Goal: Transaction & Acquisition: Subscribe to service/newsletter

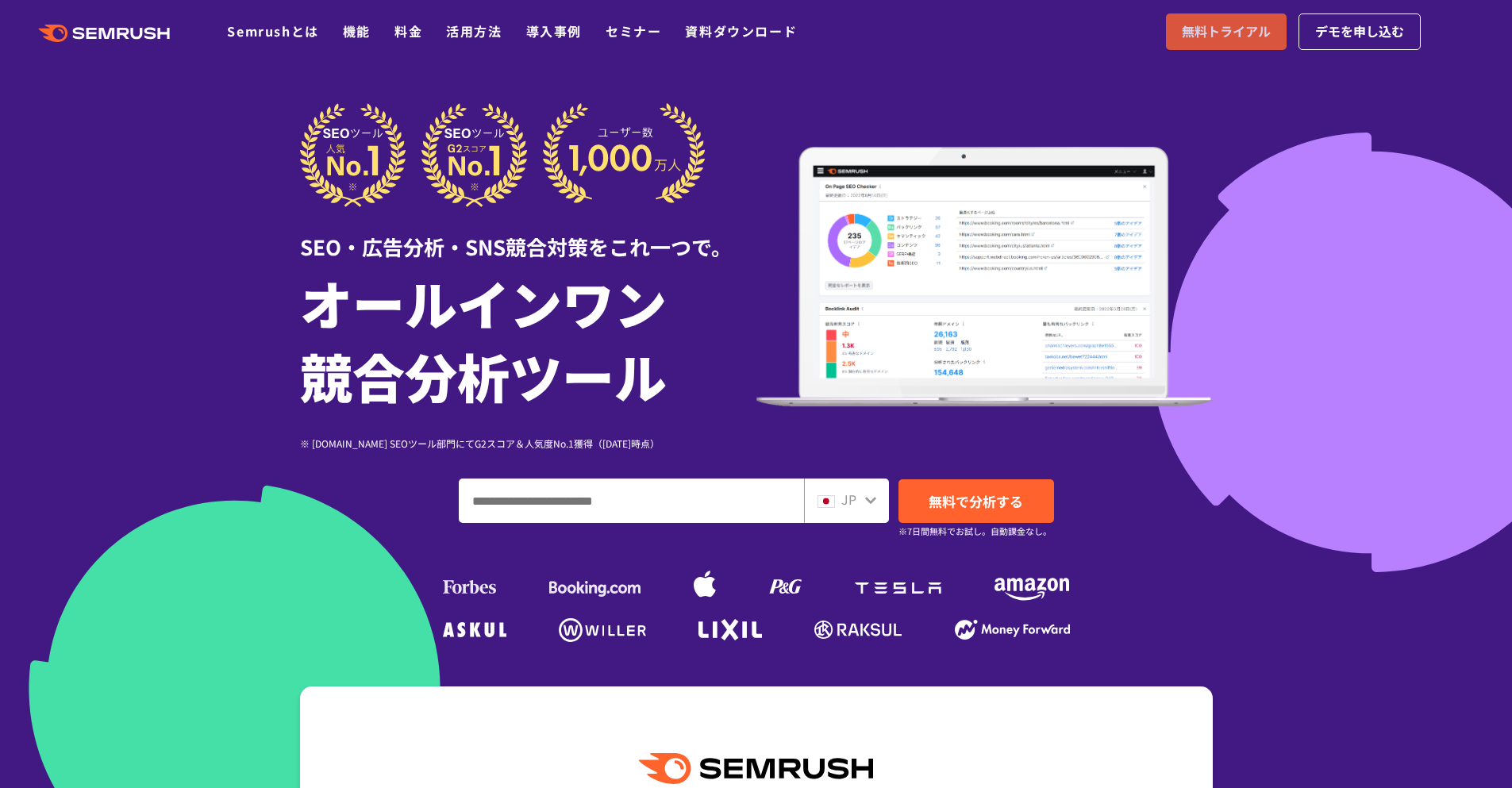
click at [1217, 30] on span "無料トライアル" at bounding box center [1226, 32] width 89 height 20
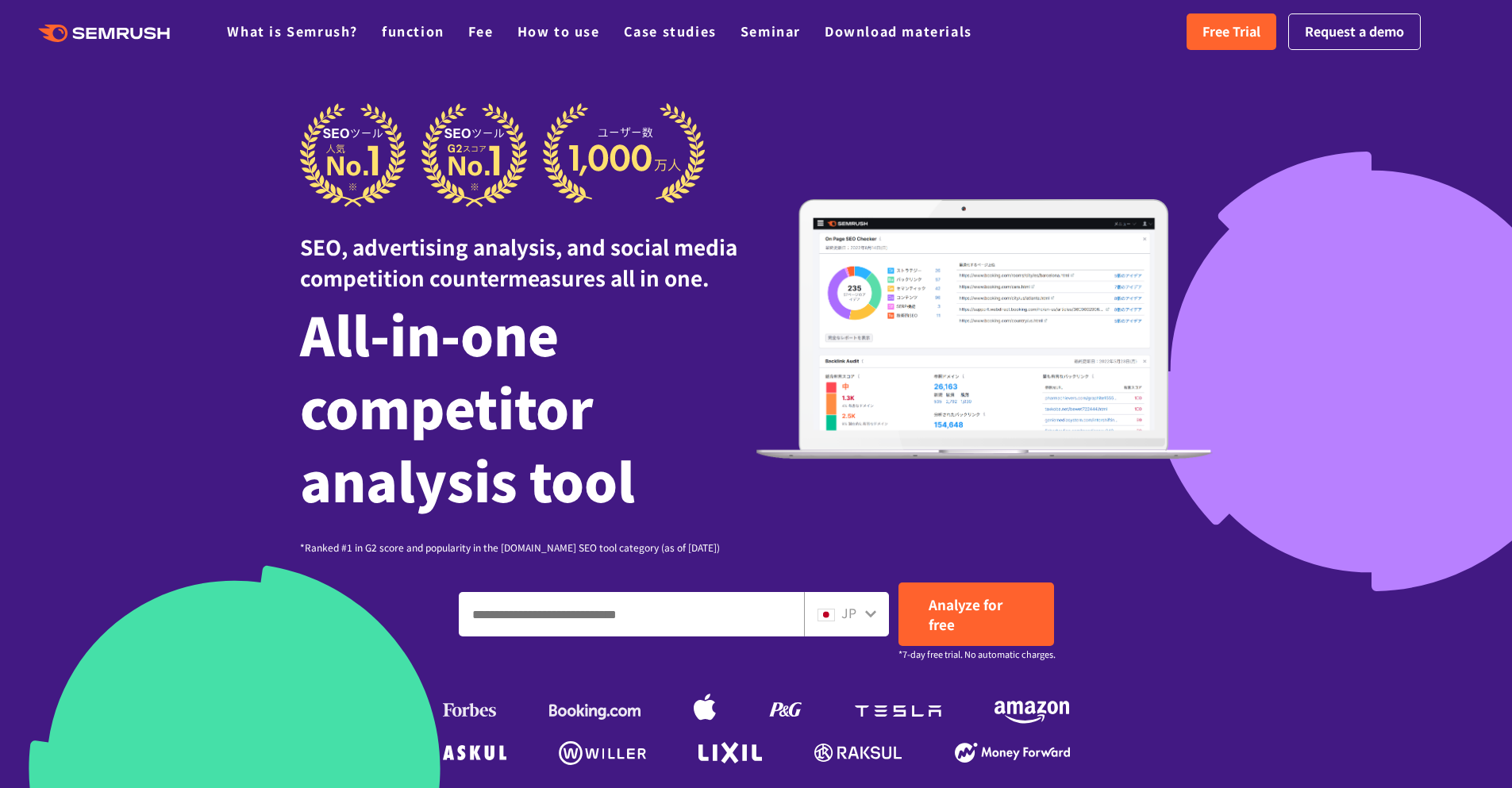
click at [1305, 131] on div at bounding box center [756, 503] width 1512 height 1008
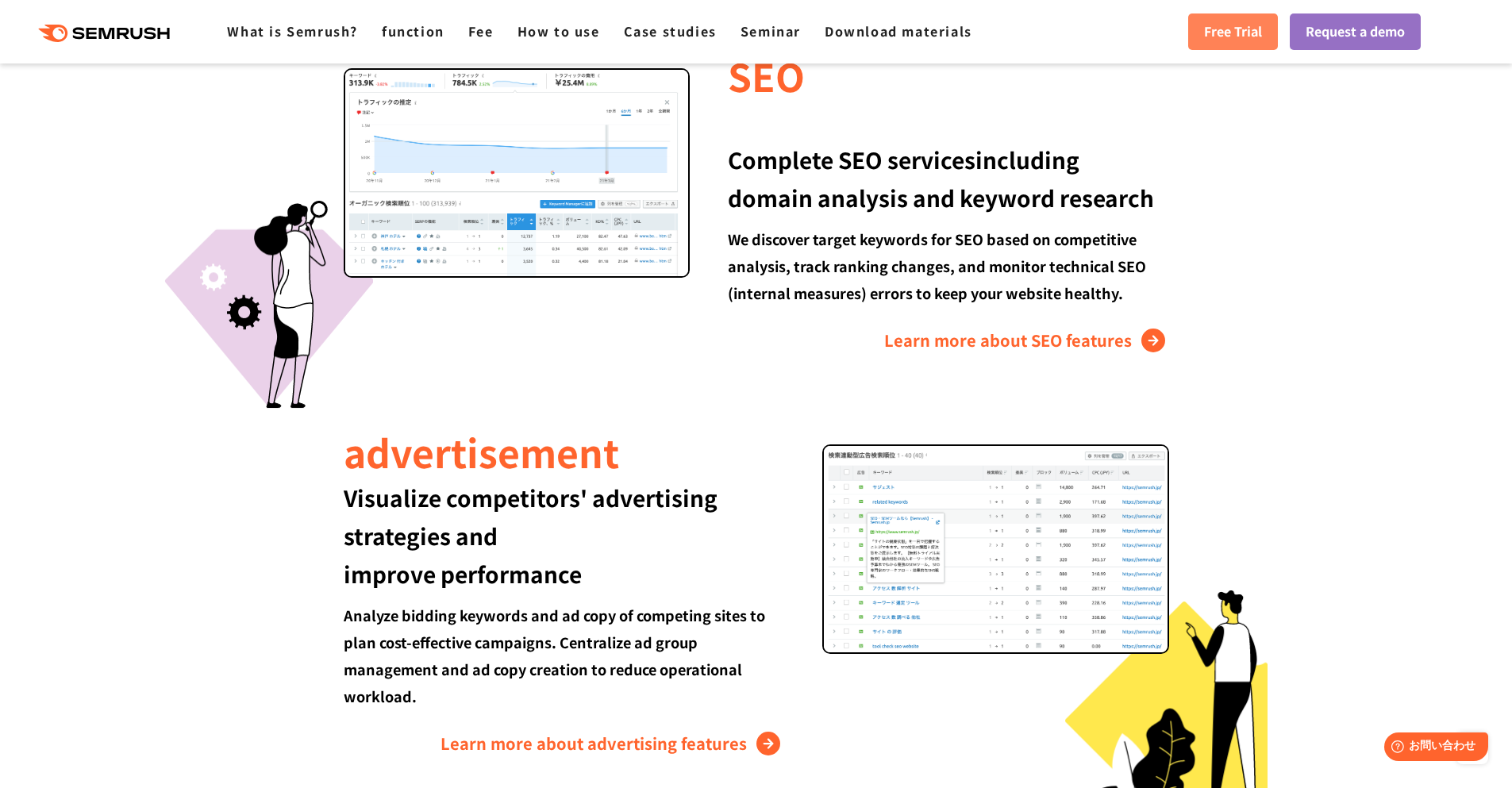
click at [1253, 24] on font "Free Trial" at bounding box center [1233, 31] width 58 height 19
